Goal: Check status: Check status

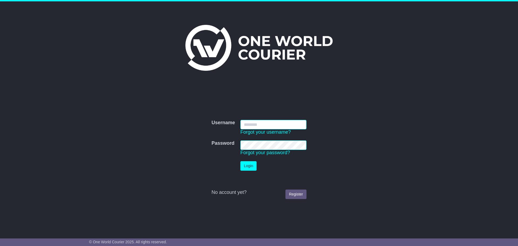
type input "**********"
click at [251, 167] on button "Login" at bounding box center [248, 165] width 16 height 9
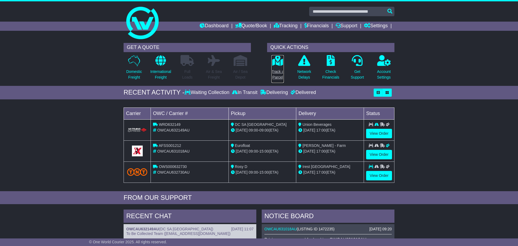
click at [278, 63] on icon at bounding box center [278, 60] width 12 height 11
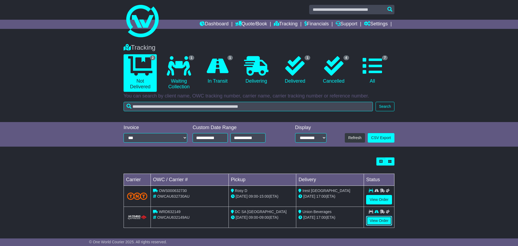
scroll to position [3, 0]
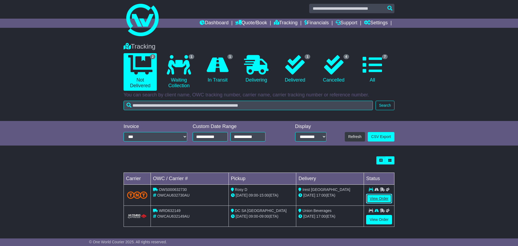
click at [376, 199] on link "View Order" at bounding box center [379, 198] width 26 height 9
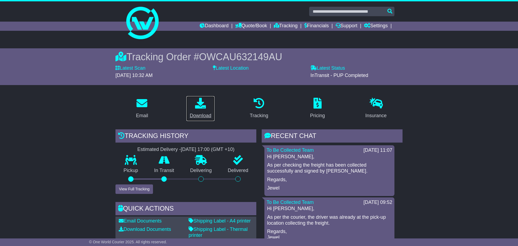
click at [198, 101] on icon at bounding box center [200, 103] width 11 height 11
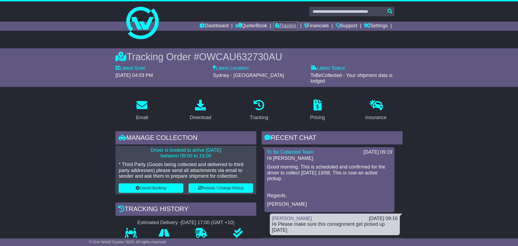
click at [280, 26] on link "Tracking" at bounding box center [286, 26] width 24 height 9
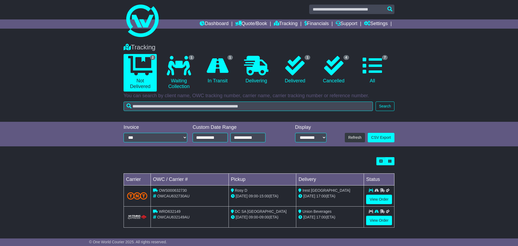
scroll to position [3, 0]
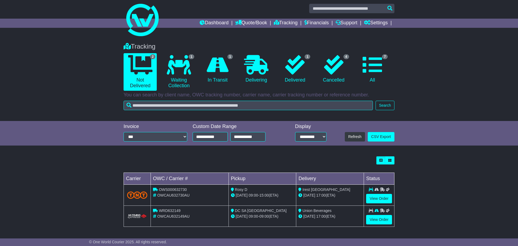
click at [138, 215] on img at bounding box center [137, 216] width 20 height 5
click at [163, 210] on span "WRD632149" at bounding box center [170, 210] width 22 height 4
click at [171, 215] on span "OWCAU632149AU" at bounding box center [173, 216] width 32 height 4
click at [375, 218] on link "View Order" at bounding box center [379, 219] width 26 height 9
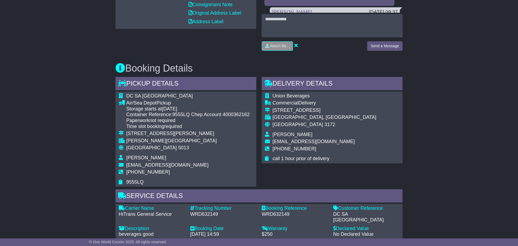
scroll to position [239, 0]
click at [440, 167] on div "Email Download Tracking Pricing Insurance" at bounding box center [259, 151] width 518 height 595
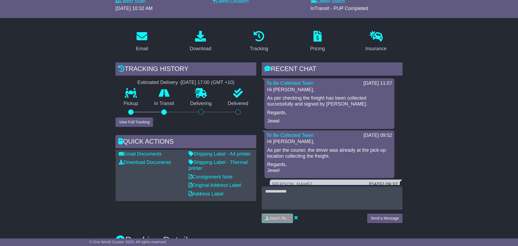
scroll to position [73, 0]
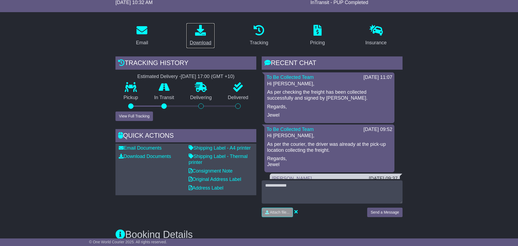
click at [202, 34] on icon at bounding box center [200, 30] width 11 height 11
